Goal: Information Seeking & Learning: Learn about a topic

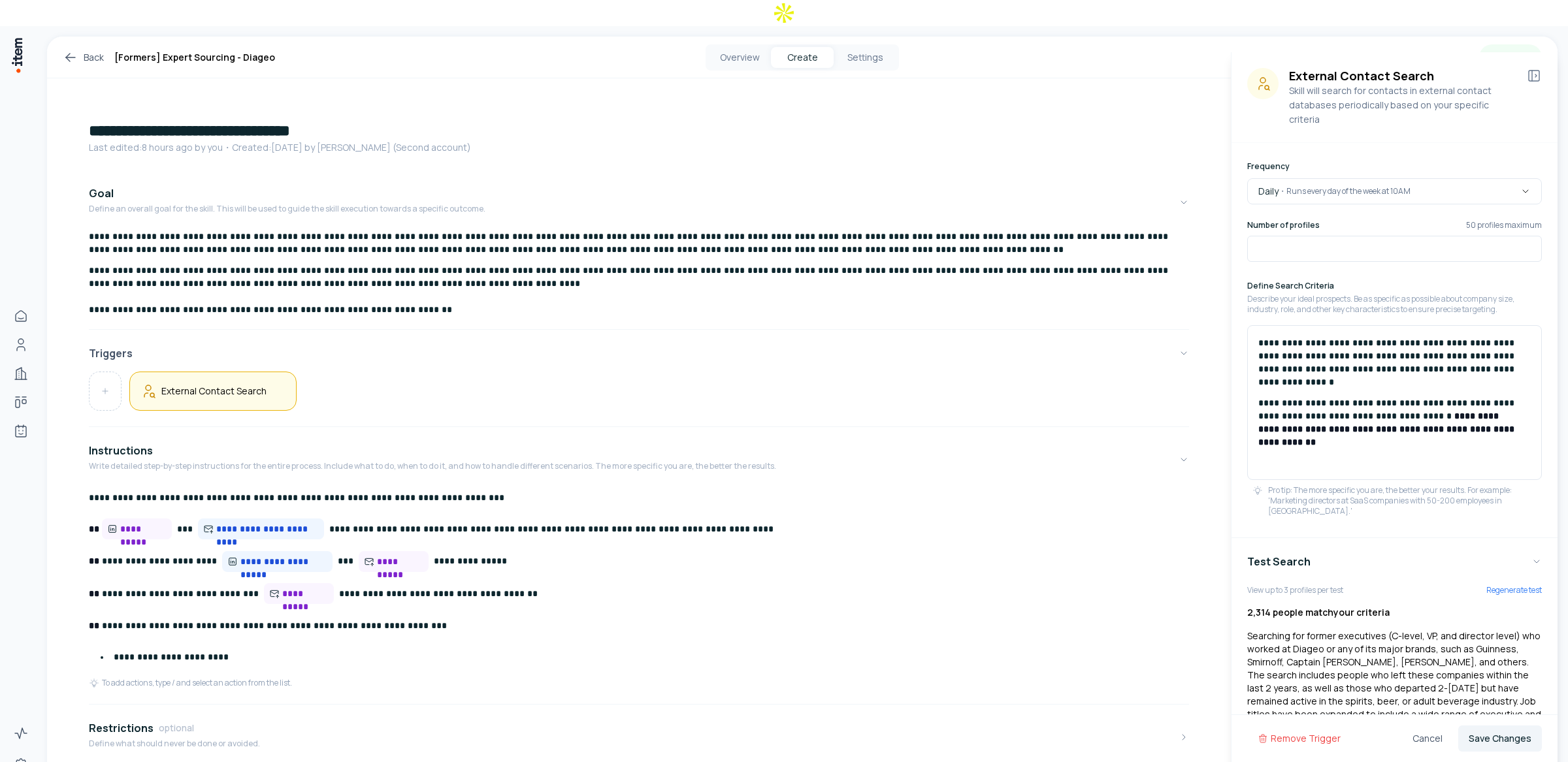
scroll to position [100, 0]
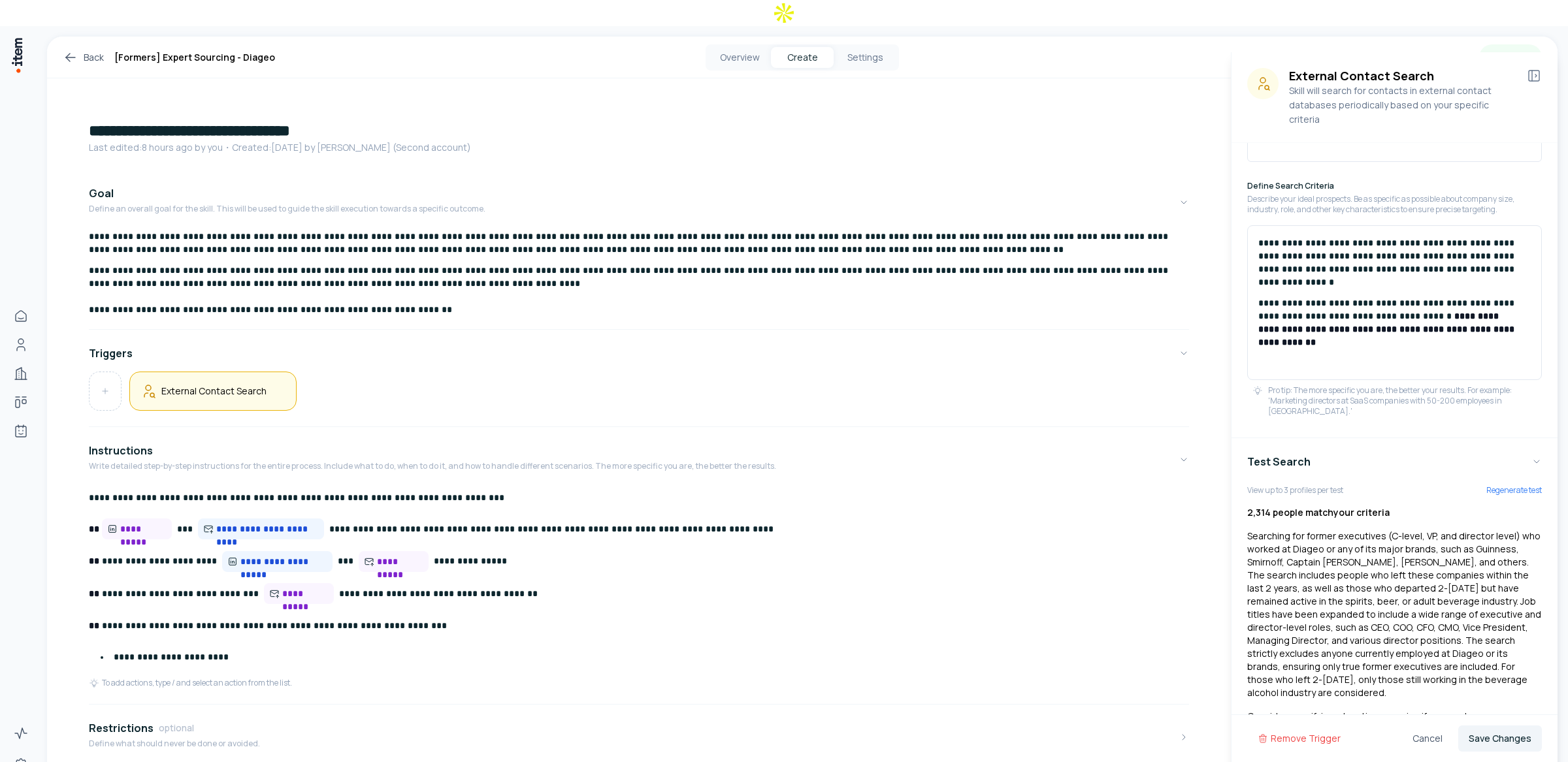
click at [101, 50] on link "Back" at bounding box center [84, 58] width 41 height 16
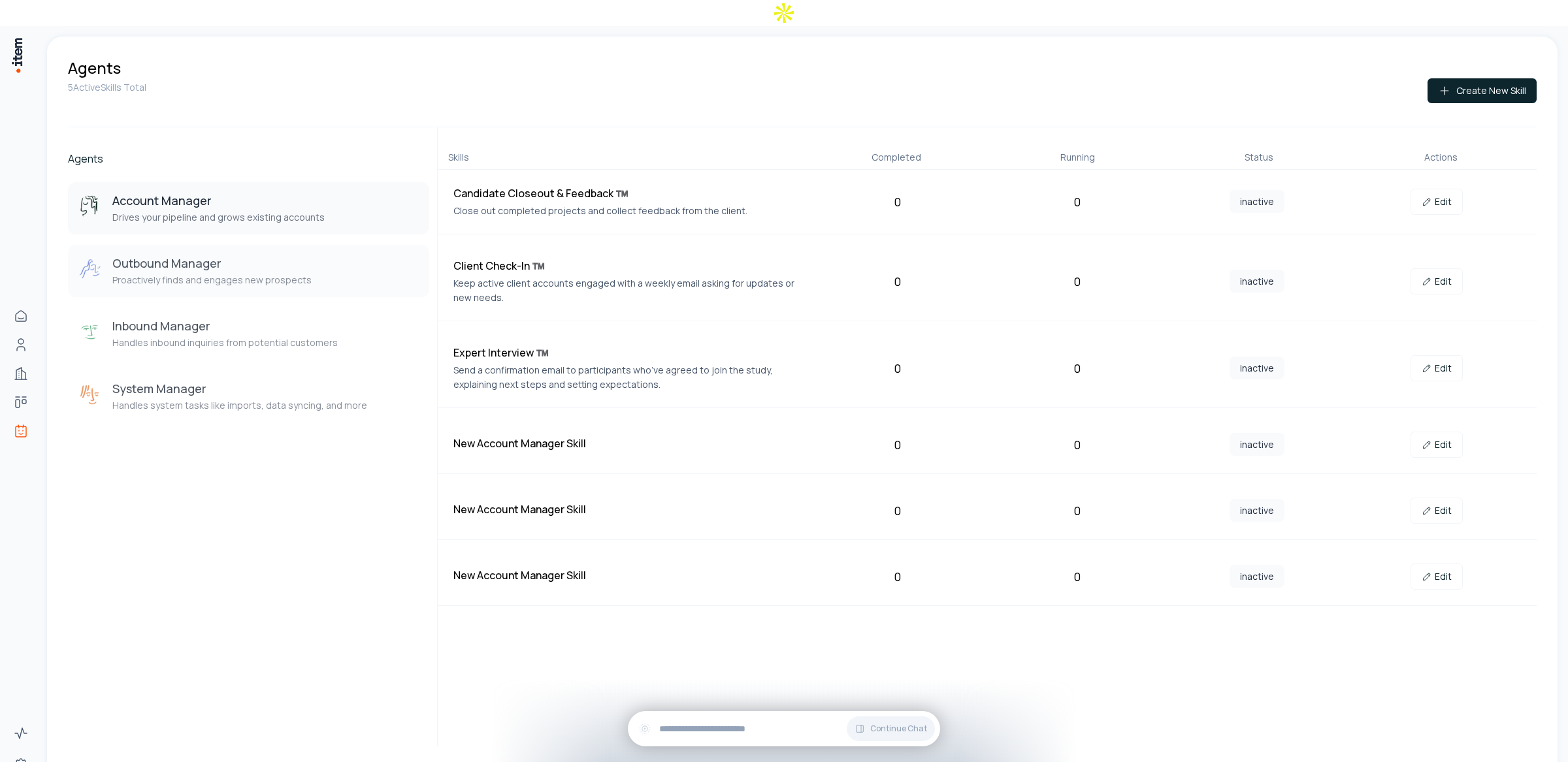
click at [285, 274] on p "Proactively finds and engages new prospects" at bounding box center [211, 280] width 199 height 13
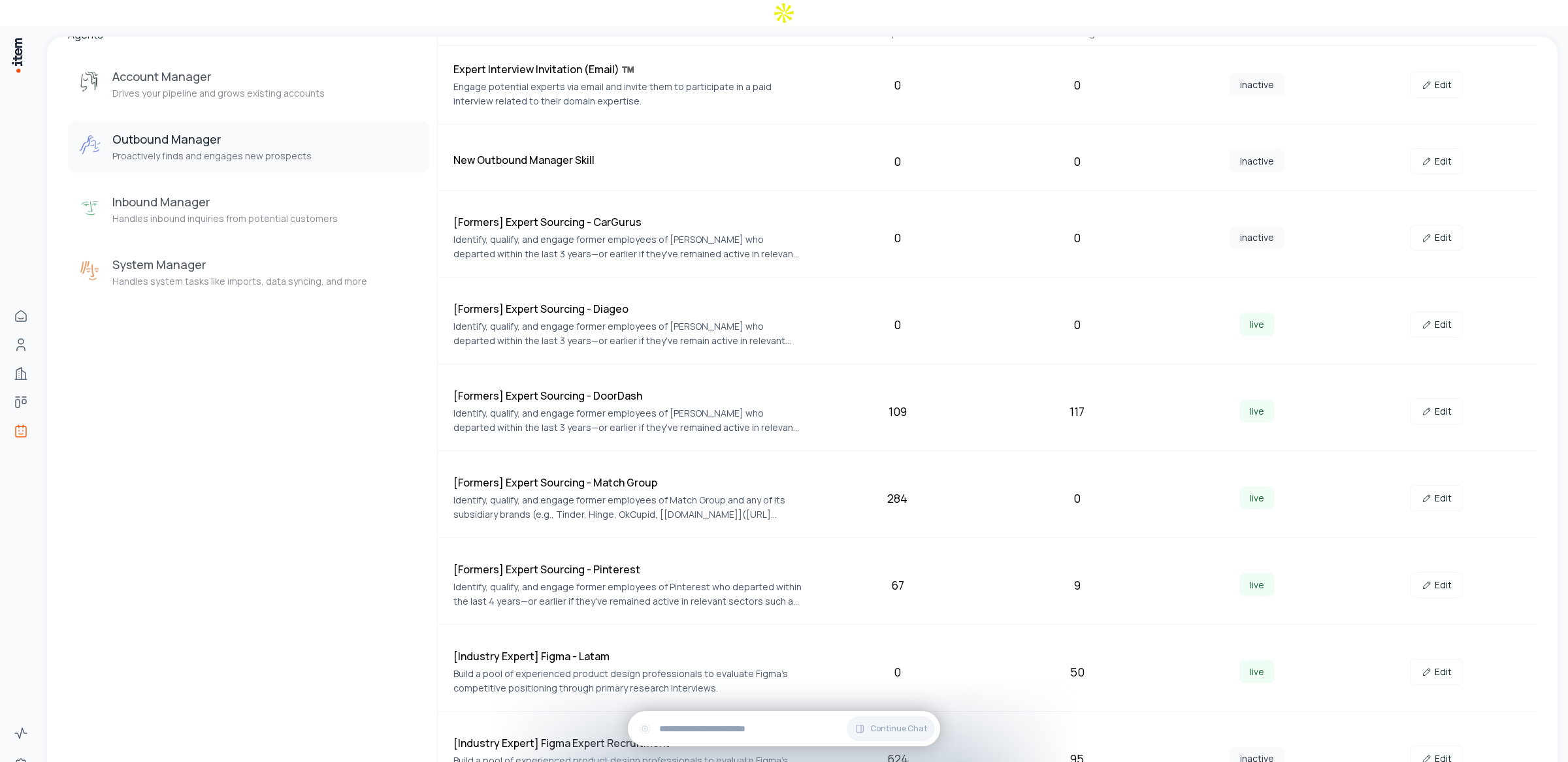
scroll to position [135, 0]
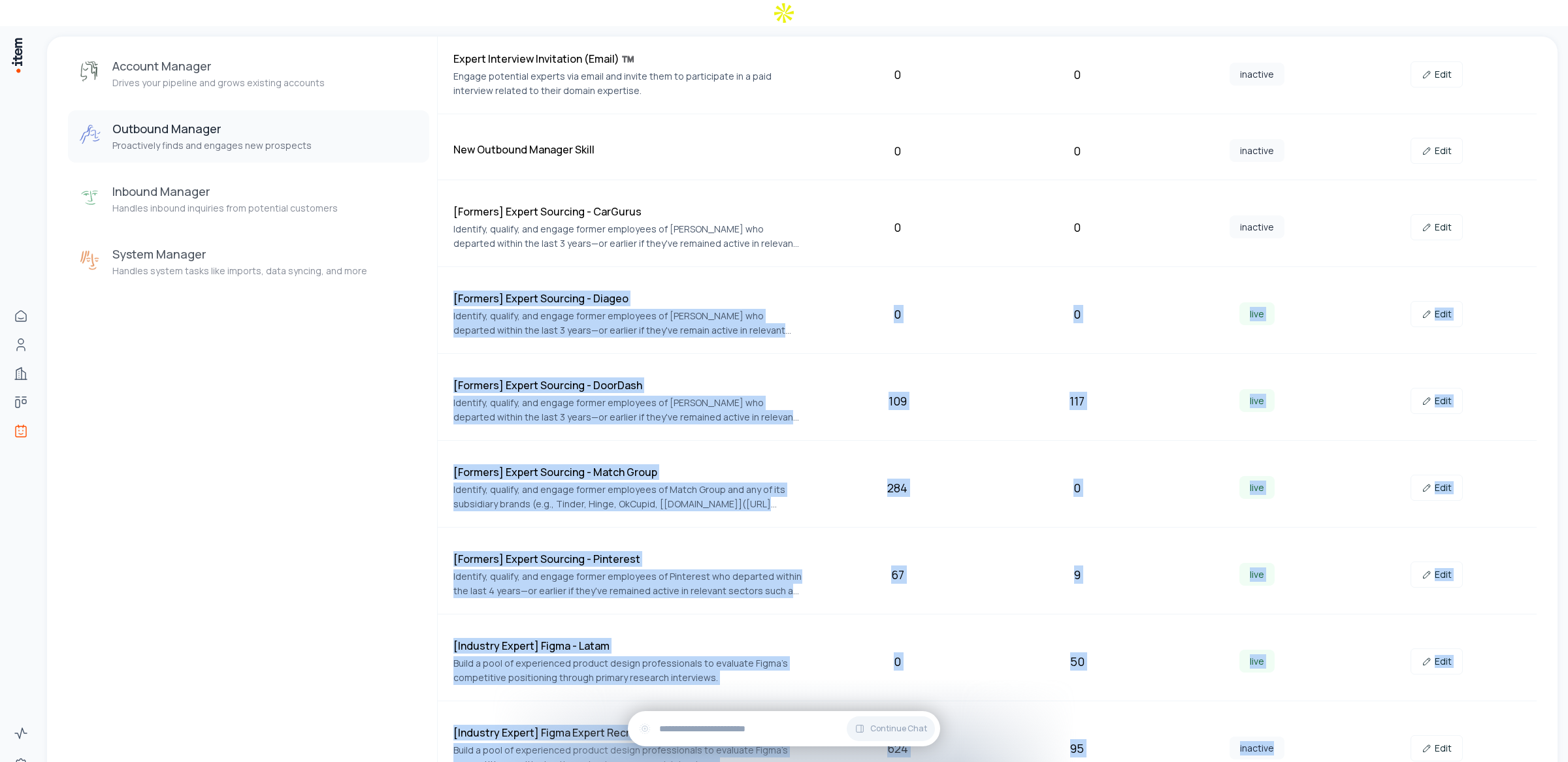
drag, startPoint x: 486, startPoint y: 278, endPoint x: 1301, endPoint y: 732, distance: 932.9
click at [1301, 732] on div "Expert Interview Invitation (Email) ™️ Engage potential experts via email and i…" at bounding box center [987, 411] width 1099 height 753
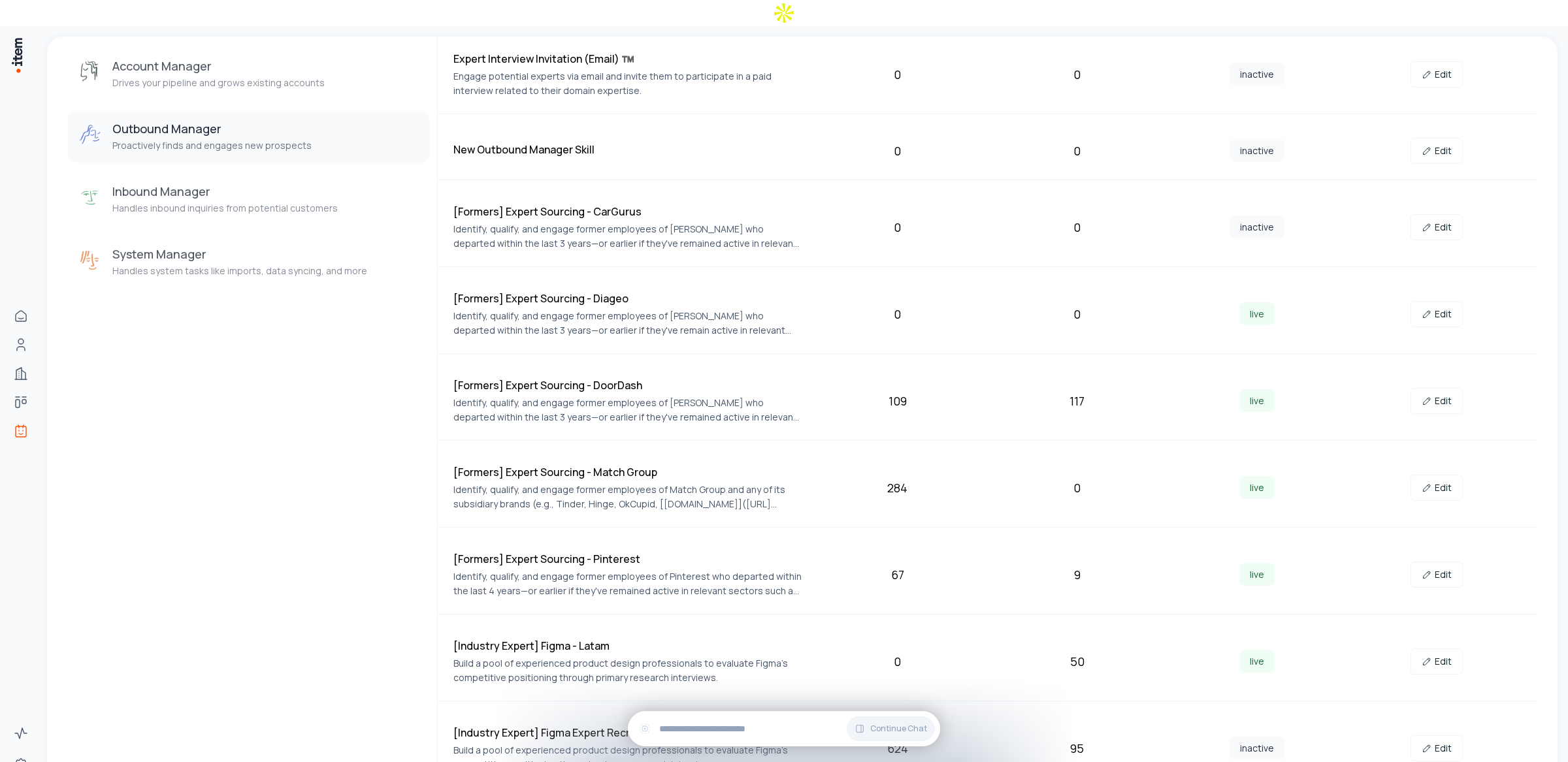
click at [370, 472] on div "Agents Account Manager Drives your pipeline and grows existing accounts Outboun…" at bounding box center [248, 390] width 361 height 795
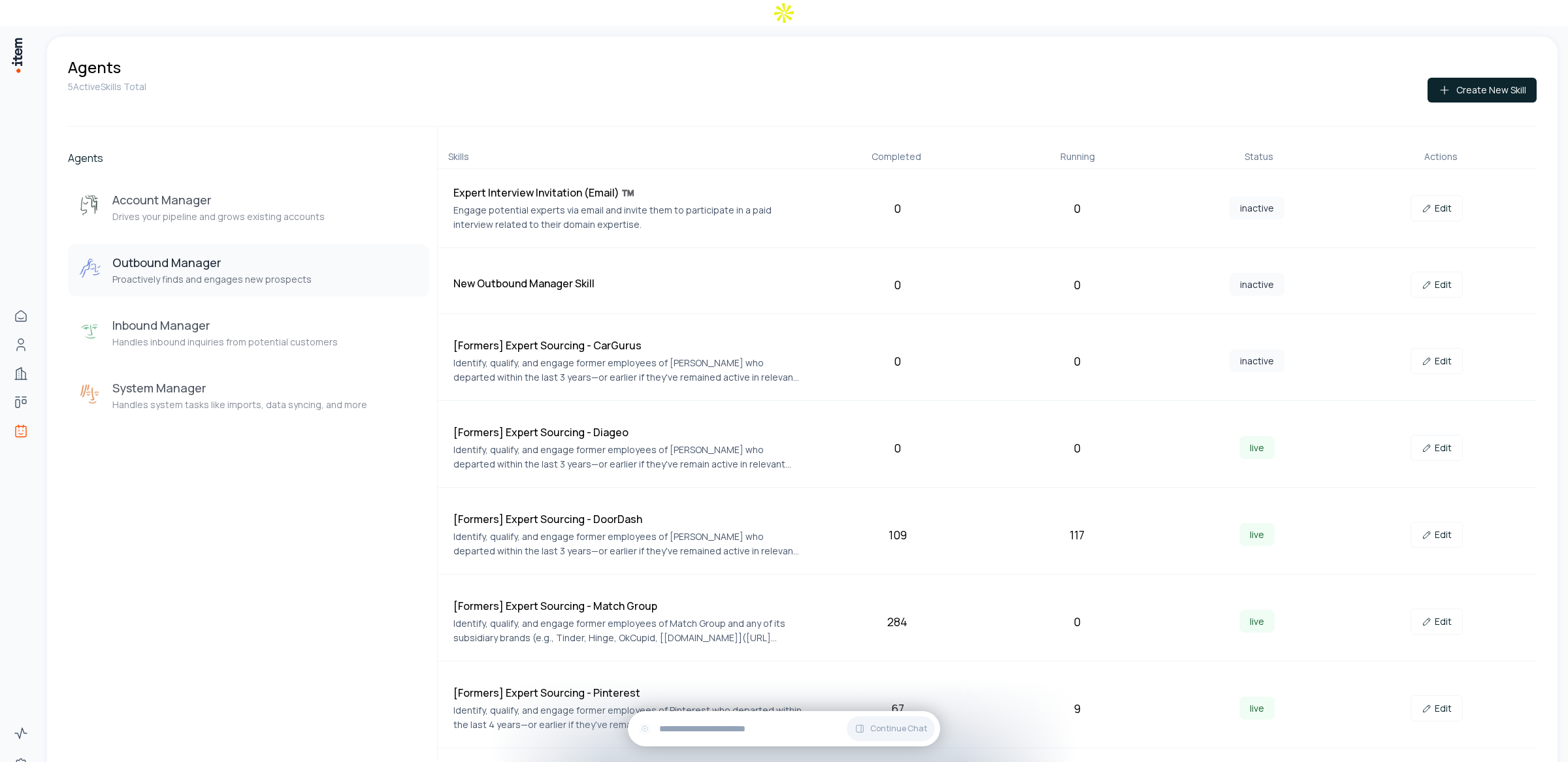
scroll to position [0, 0]
